Goal: Task Accomplishment & Management: Manage account settings

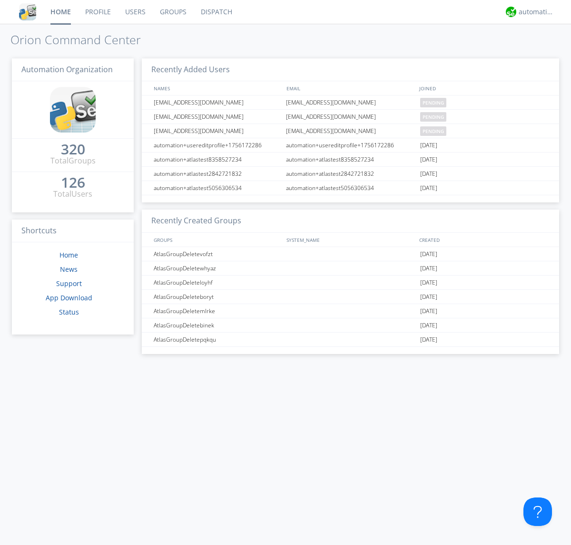
click at [135, 12] on link "Users" at bounding box center [135, 12] width 35 height 24
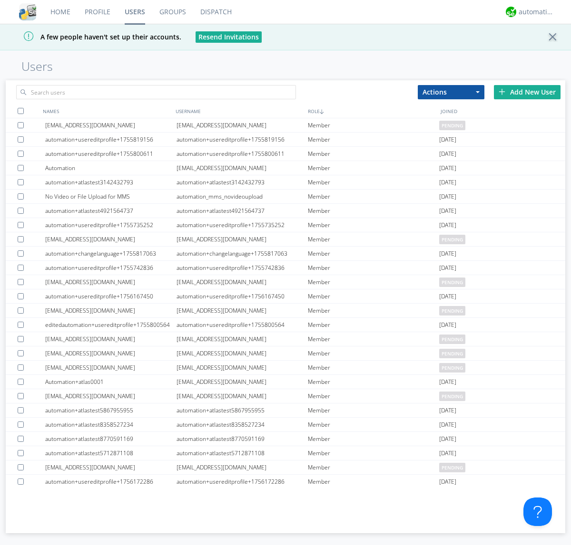
click at [527, 92] on div "Add New User" at bounding box center [527, 92] width 67 height 14
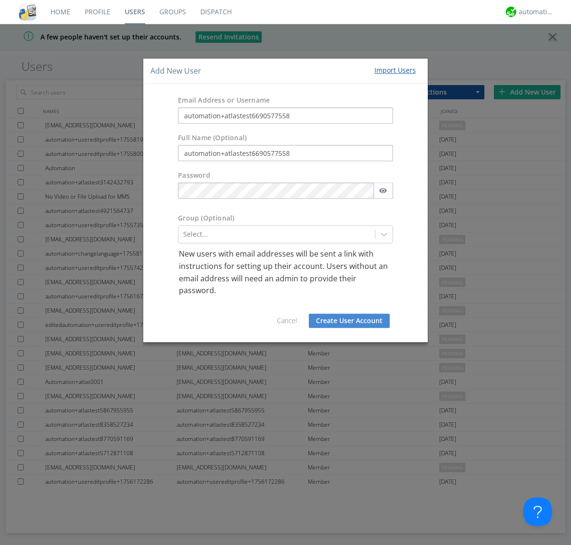
click at [349, 320] on button "Create User Account" at bounding box center [349, 321] width 81 height 14
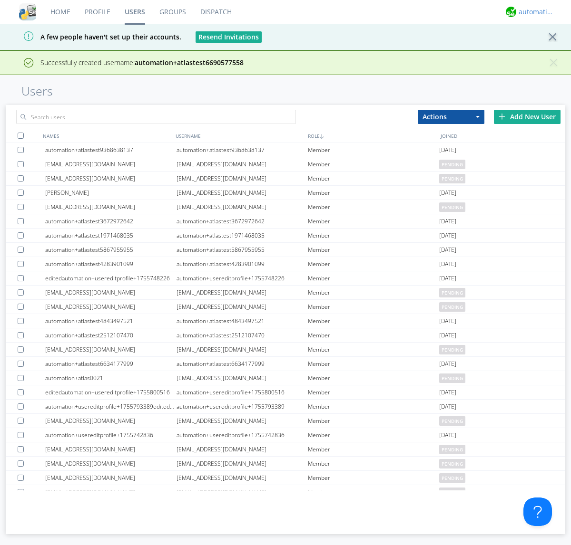
click at [534, 12] on div "automation+atlas" at bounding box center [536, 12] width 36 height 10
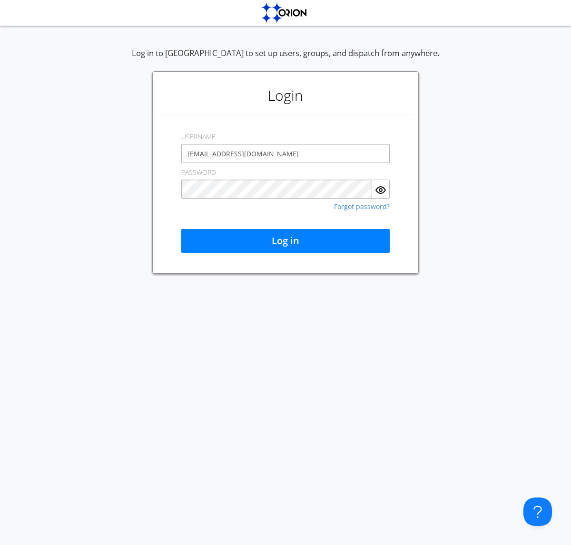
type input "[EMAIL_ADDRESS][DOMAIN_NAME]"
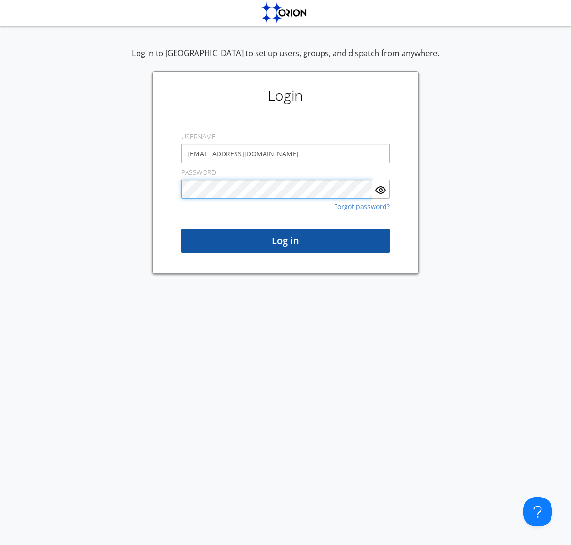
click at [285, 241] on button "Log in" at bounding box center [285, 241] width 208 height 24
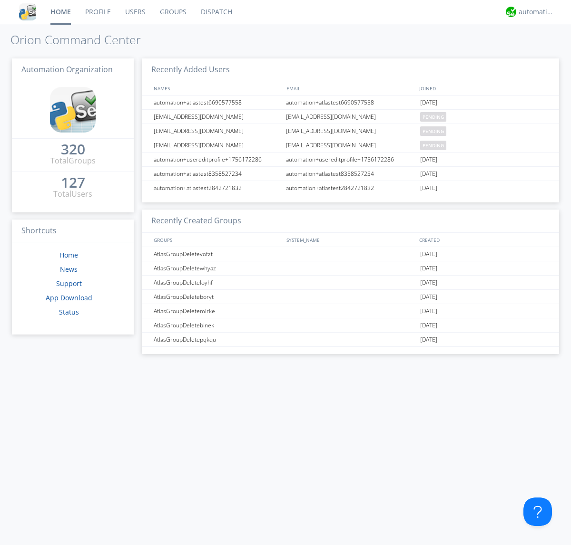
click at [135, 12] on link "Users" at bounding box center [135, 12] width 35 height 24
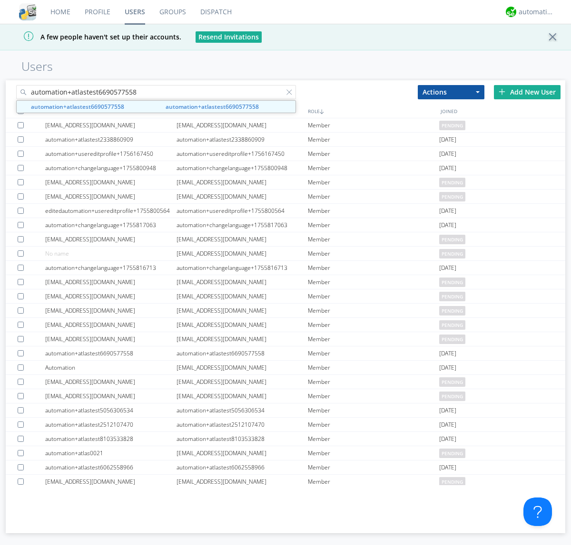
type input "automation+atlastest6690577558"
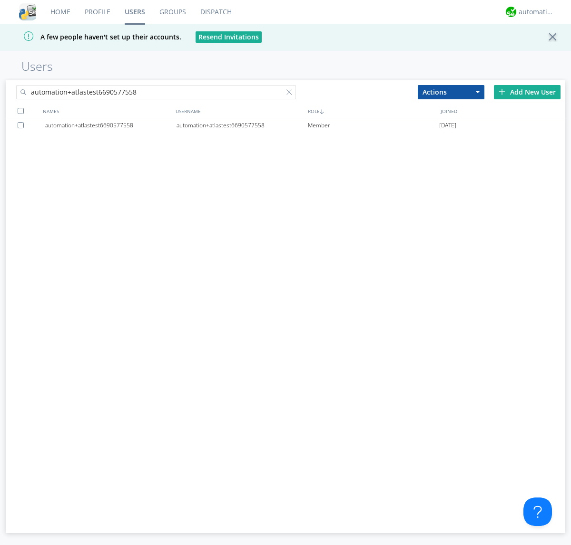
click at [291, 94] on div at bounding box center [291, 94] width 10 height 10
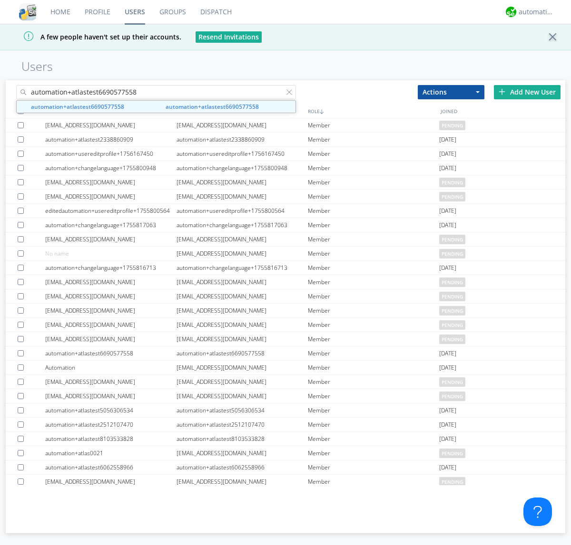
type input "automation+atlastest6690577558"
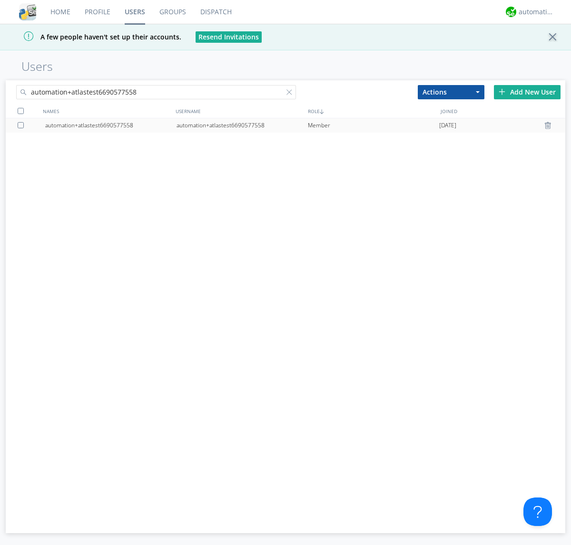
click at [549, 126] on div at bounding box center [549, 126] width 10 height 8
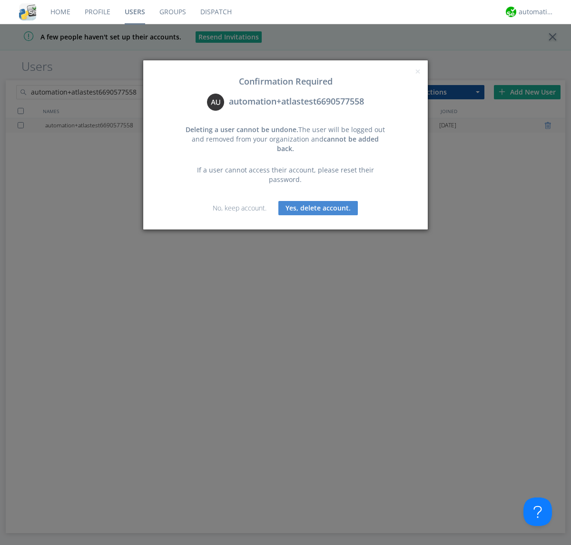
click at [318, 201] on button "Yes, delete account." at bounding box center [317, 208] width 79 height 14
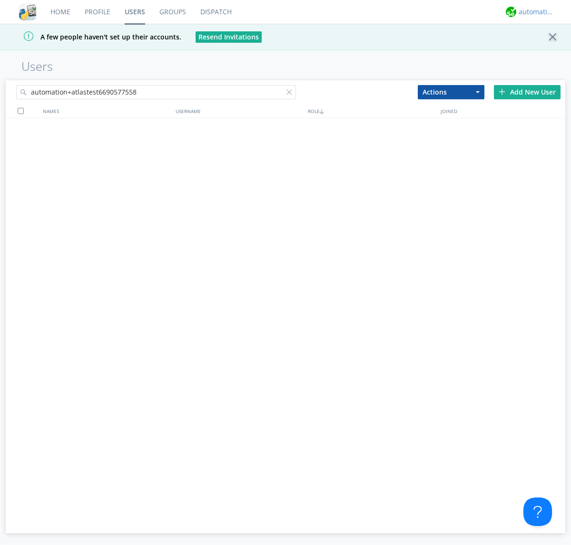
click at [534, 12] on div "automation+atlas" at bounding box center [536, 12] width 36 height 10
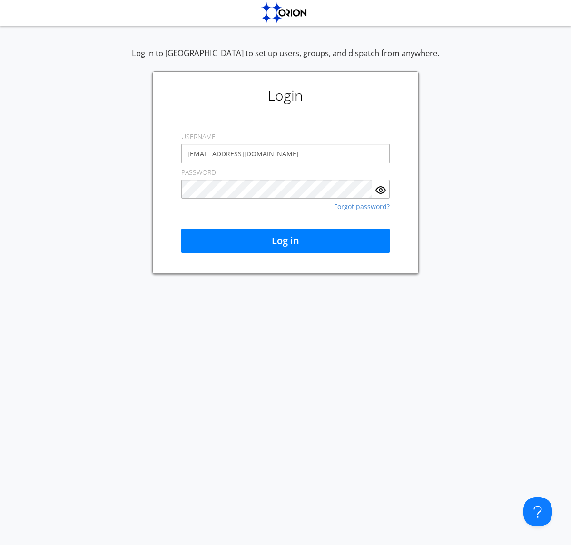
type input "[EMAIL_ADDRESS][DOMAIN_NAME]"
click at [285, 241] on button "Log in" at bounding box center [285, 241] width 208 height 24
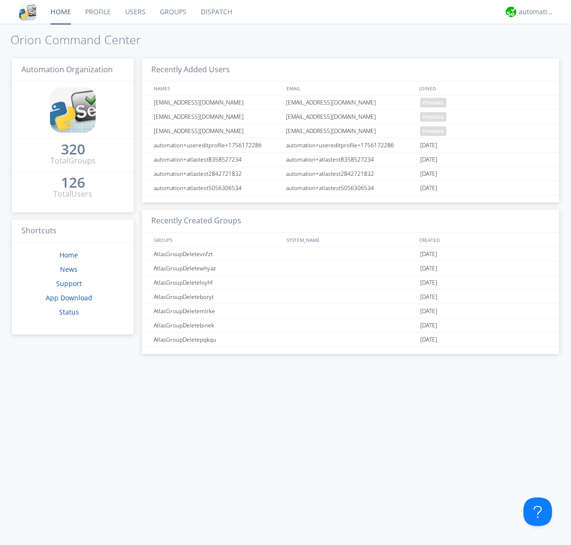
click at [135, 12] on link "Users" at bounding box center [135, 12] width 35 height 24
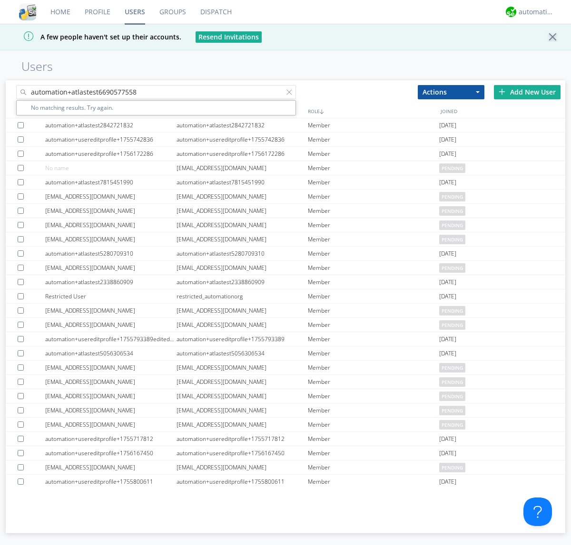
type input "automation+atlastest6690577558"
